Goal: Use online tool/utility

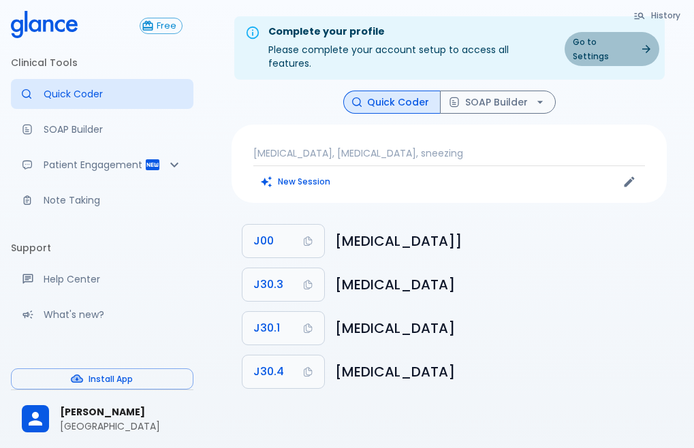
click at [643, 45] on icon at bounding box center [647, 49] width 8 height 8
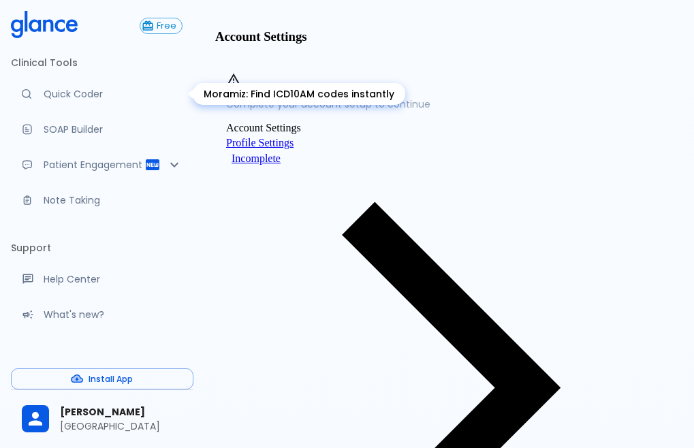
click at [95, 96] on p "Quick Coder" at bounding box center [113, 94] width 139 height 14
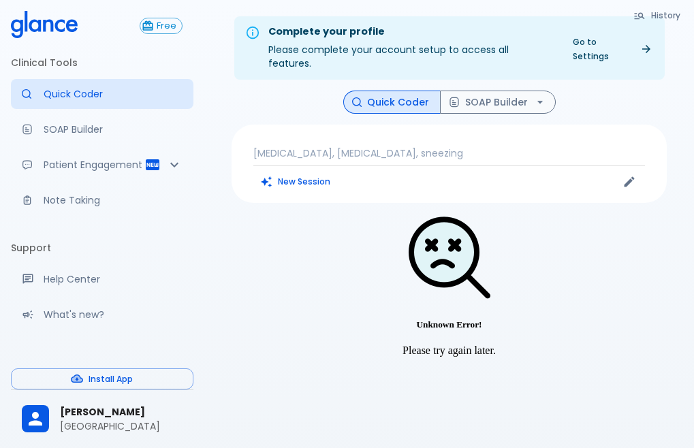
click at [418, 147] on p "[MEDICAL_DATA], [MEDICAL_DATA], sneezing" at bounding box center [450, 154] width 392 height 14
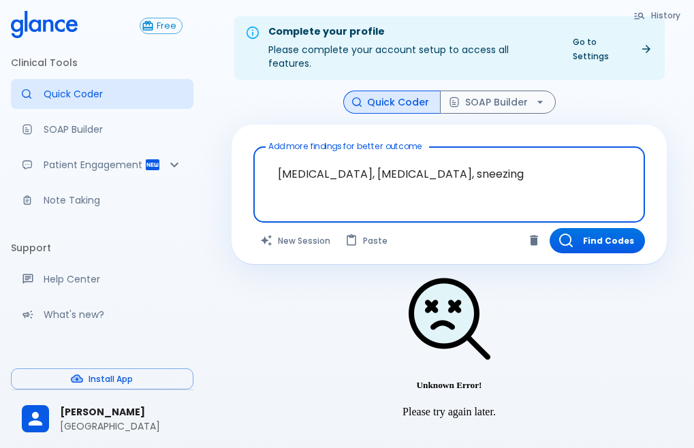
drag, startPoint x: 470, startPoint y: 171, endPoint x: 265, endPoint y: 171, distance: 205.1
click at [265, 171] on textarea "[MEDICAL_DATA], [MEDICAL_DATA], sneezing" at bounding box center [449, 174] width 373 height 43
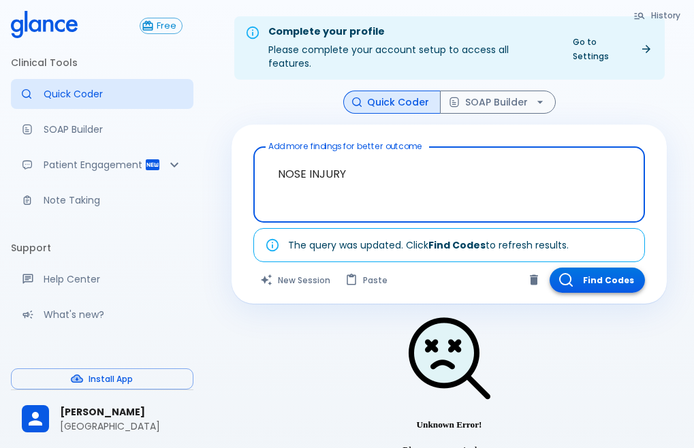
type textarea "NOSE INJURY"
click at [594, 268] on button "Find Codes" at bounding box center [597, 280] width 95 height 25
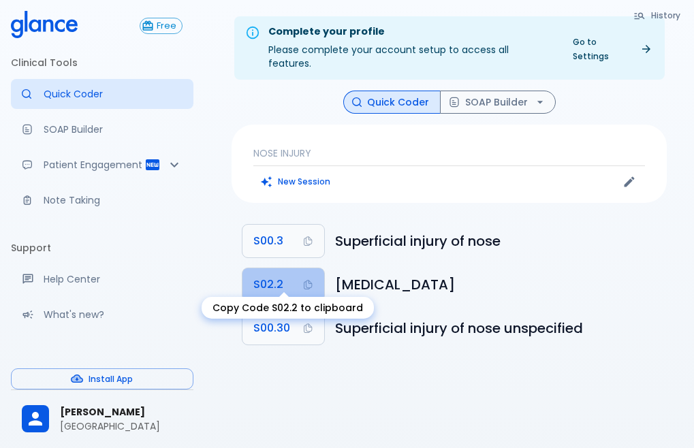
click at [278, 275] on span "S02.2" at bounding box center [269, 284] width 30 height 19
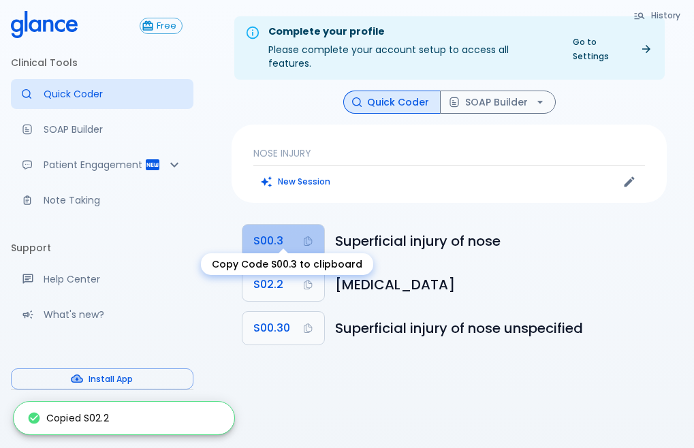
click at [274, 232] on span "S00.3" at bounding box center [269, 241] width 30 height 19
